Goal: Transaction & Acquisition: Purchase product/service

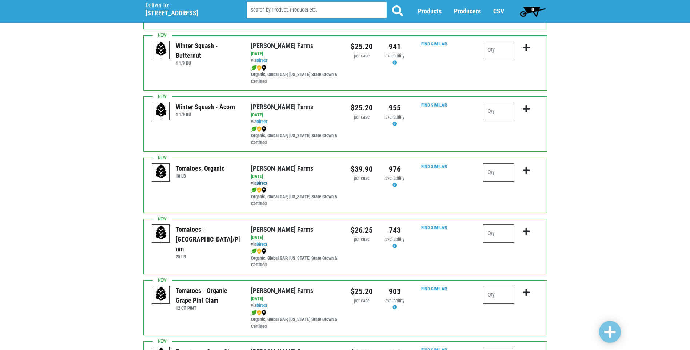
scroll to position [145, 0]
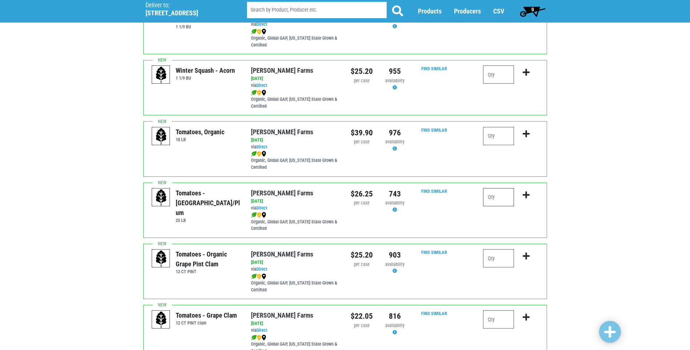
click at [499, 201] on input "number" at bounding box center [498, 197] width 31 height 18
type input "1"
click at [524, 193] on icon "submit" at bounding box center [525, 195] width 7 height 8
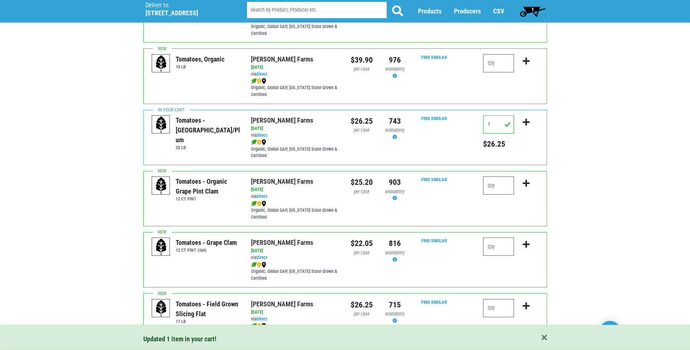
scroll to position [254, 0]
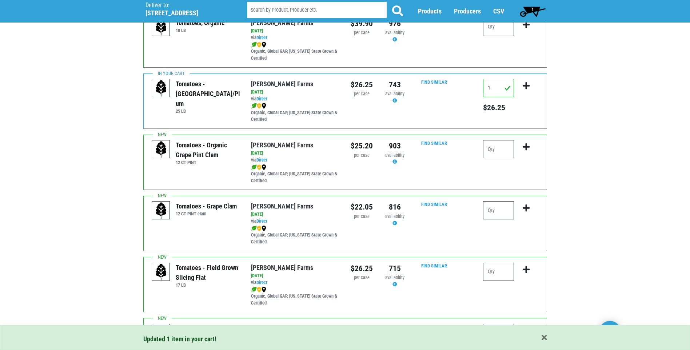
click at [508, 208] on input "number" at bounding box center [498, 210] width 31 height 18
type input "2"
click at [528, 206] on icon "submit" at bounding box center [525, 208] width 7 height 8
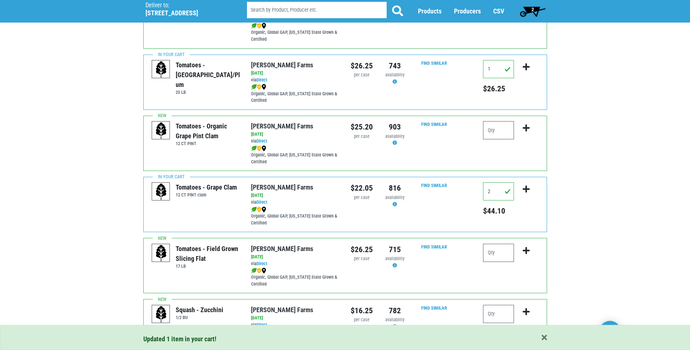
scroll to position [291, 0]
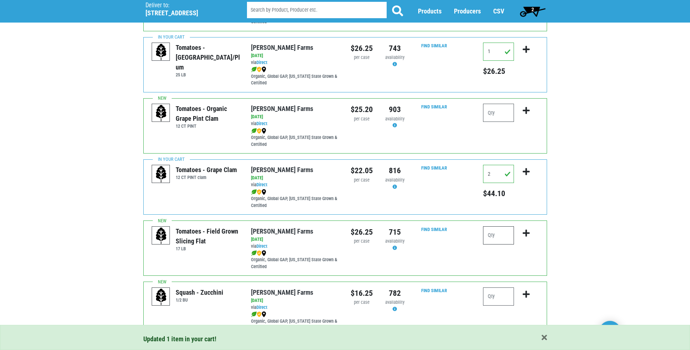
click at [499, 234] on input "number" at bounding box center [498, 235] width 31 height 18
type input "2"
click at [527, 234] on icon "submit" at bounding box center [525, 233] width 7 height 8
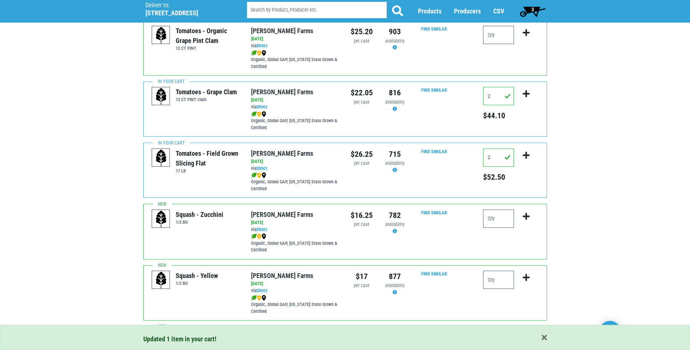
scroll to position [400, 0]
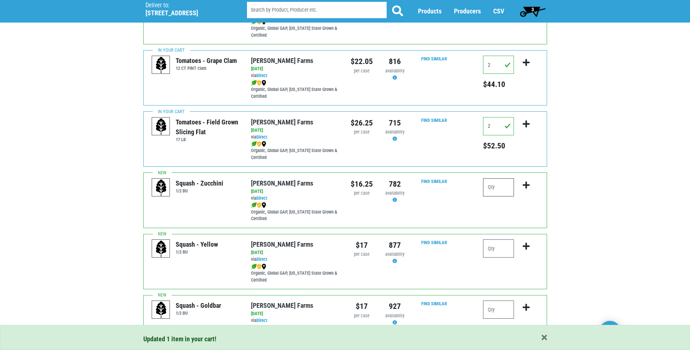
click at [506, 186] on input "number" at bounding box center [498, 187] width 31 height 18
type input "2"
click at [526, 185] on icon "submit" at bounding box center [525, 185] width 7 height 8
click at [502, 250] on input "number" at bounding box center [498, 248] width 31 height 18
type input "1"
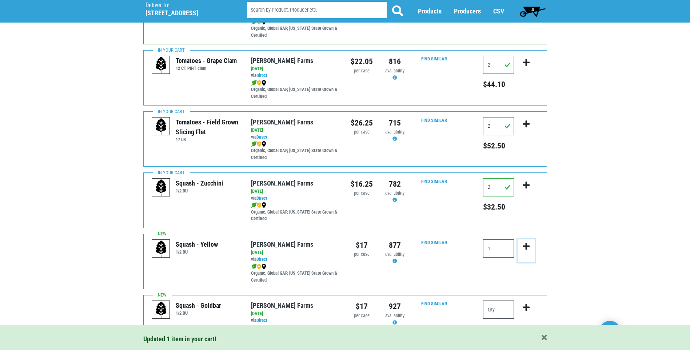
click at [525, 246] on icon "submit" at bounding box center [525, 246] width 7 height 8
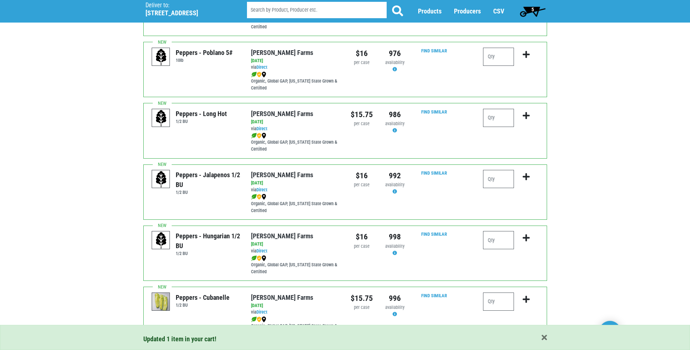
scroll to position [727, 0]
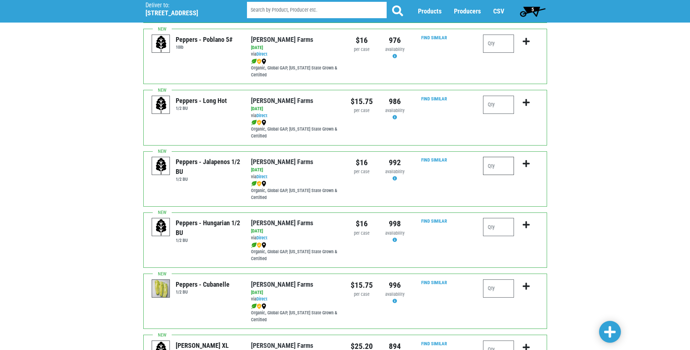
click at [504, 165] on input "number" at bounding box center [498, 166] width 31 height 18
type input "1"
click at [526, 163] on icon "submit" at bounding box center [525, 164] width 7 height 8
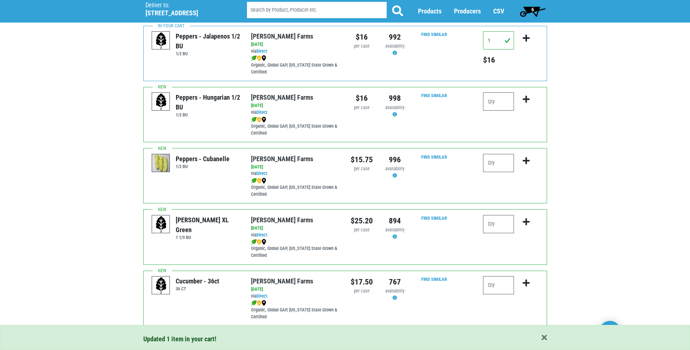
scroll to position [872, 0]
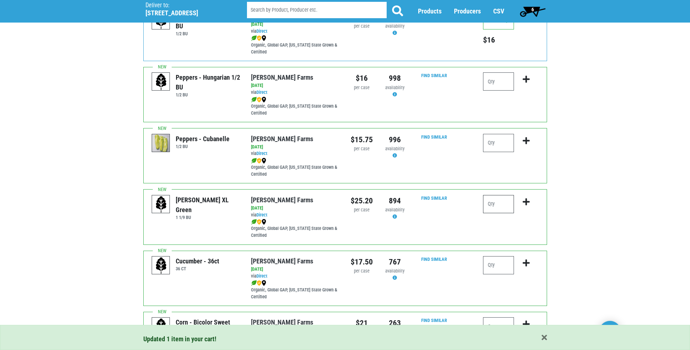
click at [502, 202] on input "number" at bounding box center [498, 204] width 31 height 18
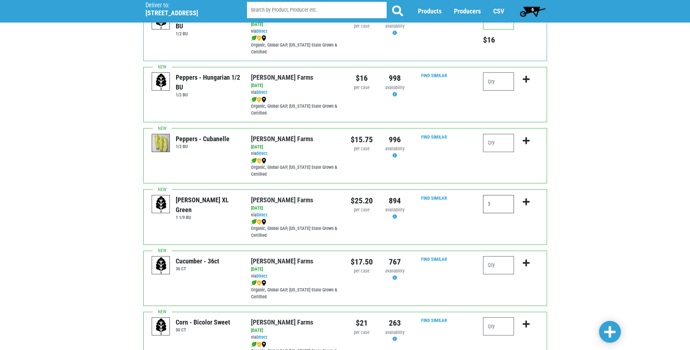
type input "3"
click at [520, 201] on button "submit" at bounding box center [525, 206] width 17 height 23
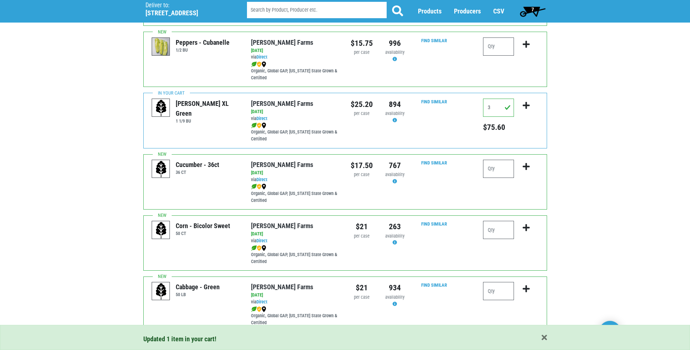
scroll to position [981, 0]
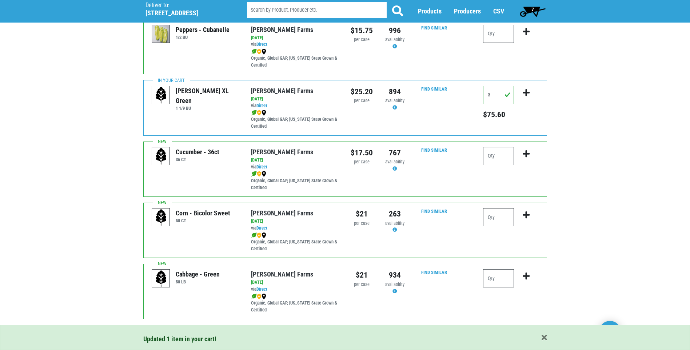
click at [503, 216] on input "number" at bounding box center [498, 217] width 31 height 18
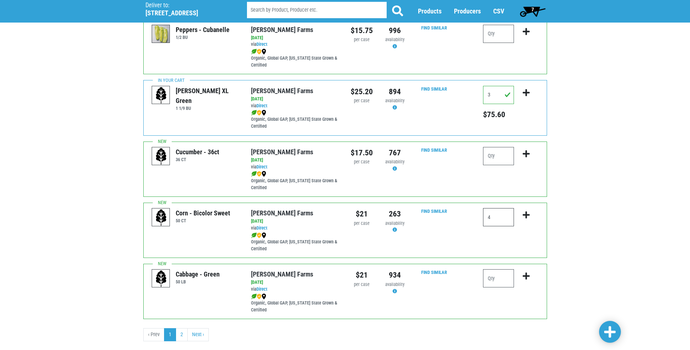
type input "4"
click at [527, 214] on icon "submit" at bounding box center [525, 215] width 7 height 8
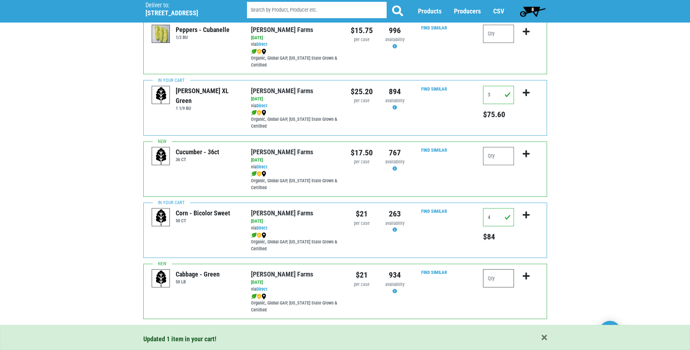
click at [504, 277] on input "number" at bounding box center [498, 278] width 31 height 18
type input "1"
click at [527, 274] on icon "submit" at bounding box center [525, 276] width 7 height 8
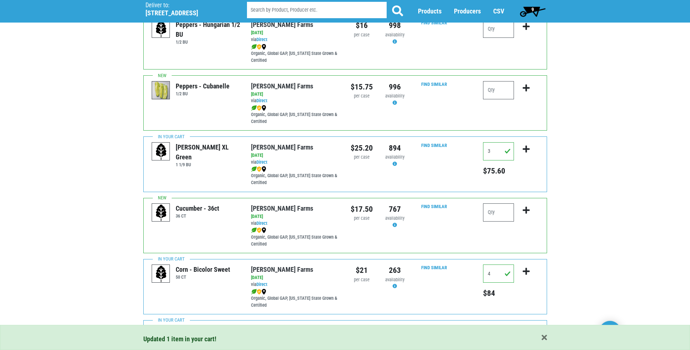
scroll to position [909, 0]
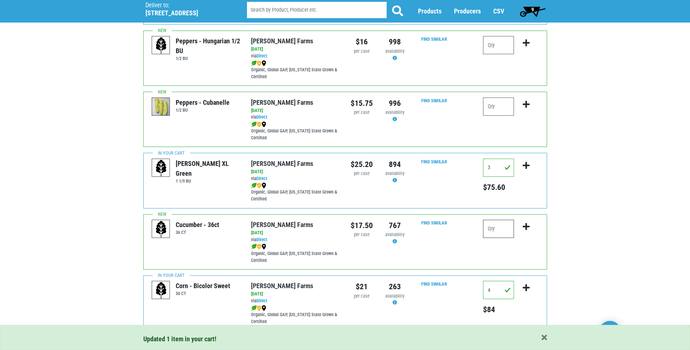
click at [499, 230] on input "number" at bounding box center [498, 229] width 31 height 18
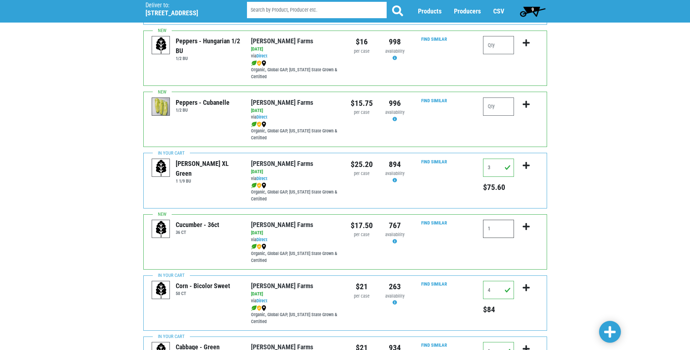
type input "1"
click at [525, 226] on icon "submit" at bounding box center [525, 226] width 7 height 8
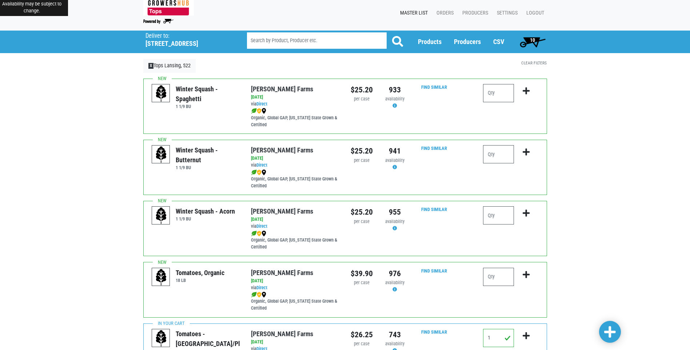
scroll to position [0, 0]
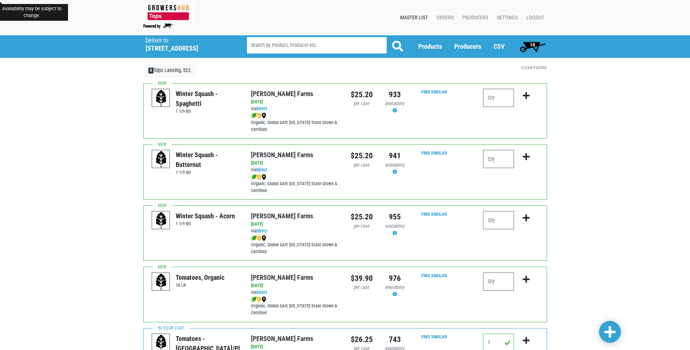
click at [532, 46] on span "10" at bounding box center [532, 45] width 5 height 6
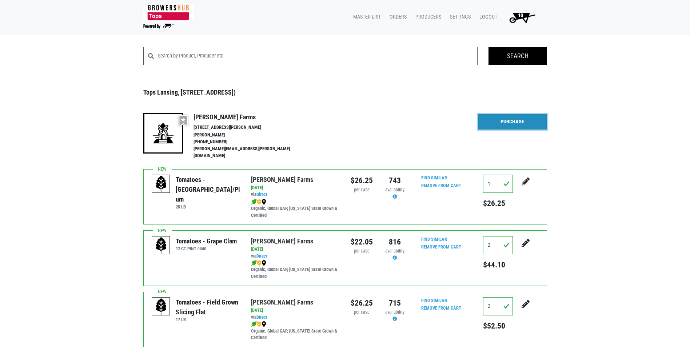
click at [507, 125] on link "Purchase" at bounding box center [512, 121] width 69 height 15
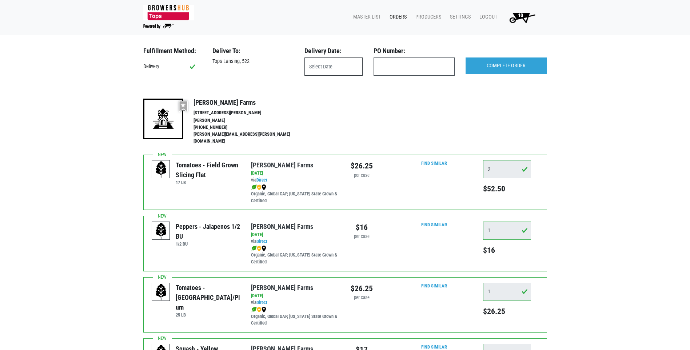
click at [338, 65] on input "text" at bounding box center [333, 66] width 58 height 18
click at [382, 134] on span "14" at bounding box center [376, 134] width 14 height 14
type input "2025-08-14"
click at [514, 67] on input "COMPLETE ORDER" at bounding box center [505, 65] width 81 height 17
